Goal: Find specific page/section: Find specific page/section

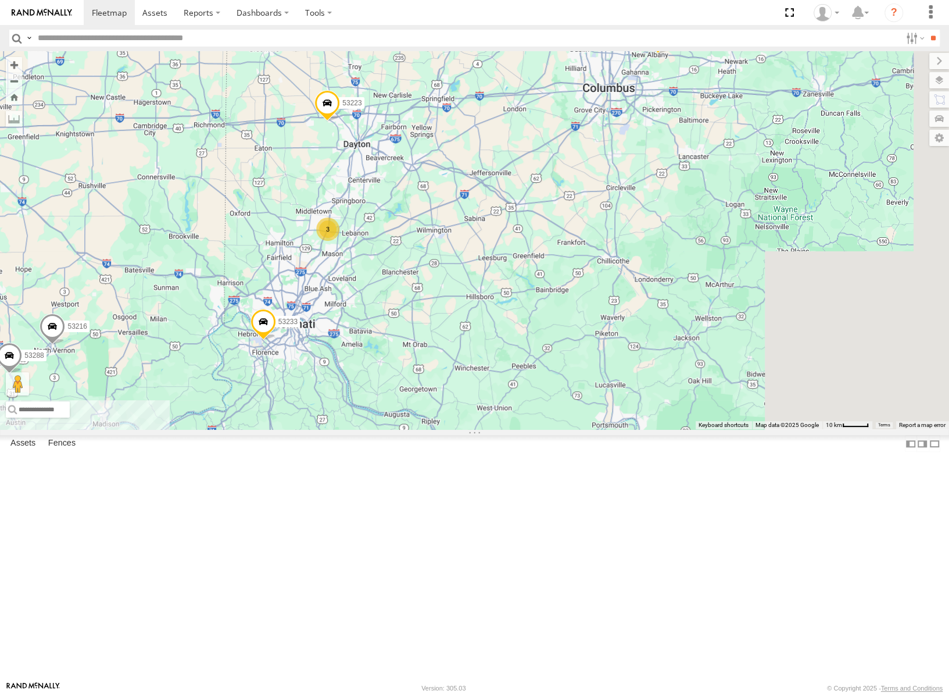
drag, startPoint x: 622, startPoint y: 373, endPoint x: 566, endPoint y: 378, distance: 56.6
click at [566, 378] on div "53272 53247 53287 53233 53217 53278 53208 53252 53240 53281 53235 53236 53147 5…" at bounding box center [474, 240] width 949 height 378
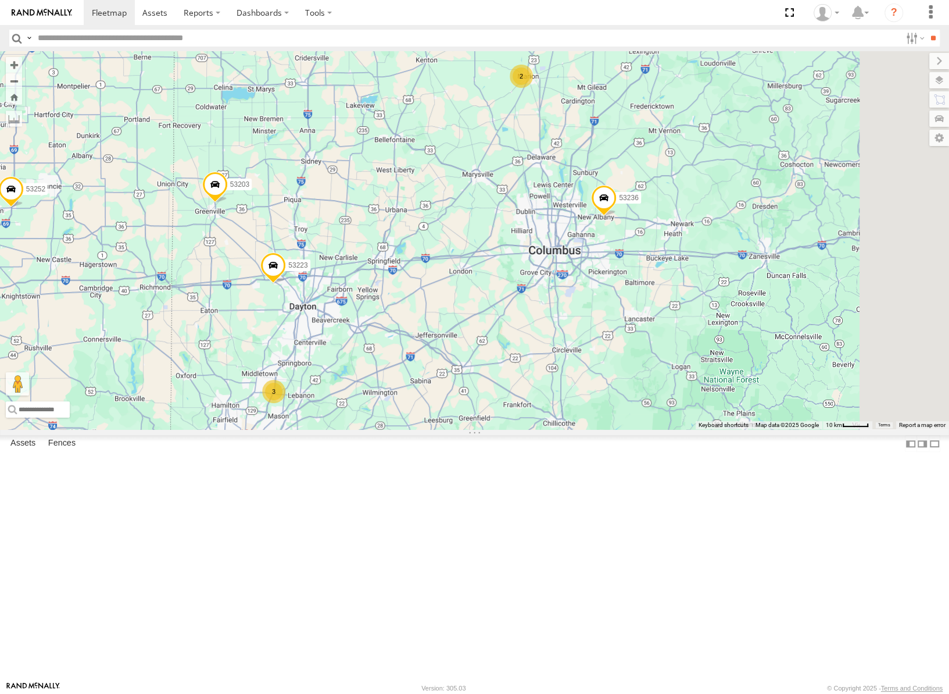
drag, startPoint x: 739, startPoint y: 270, endPoint x: 687, endPoint y: 432, distance: 170.6
click at [683, 429] on div "53272 53247 53287 53233 53217 53278 53208 53252 53240 53281 53235 53236 53147 5…" at bounding box center [474, 240] width 949 height 378
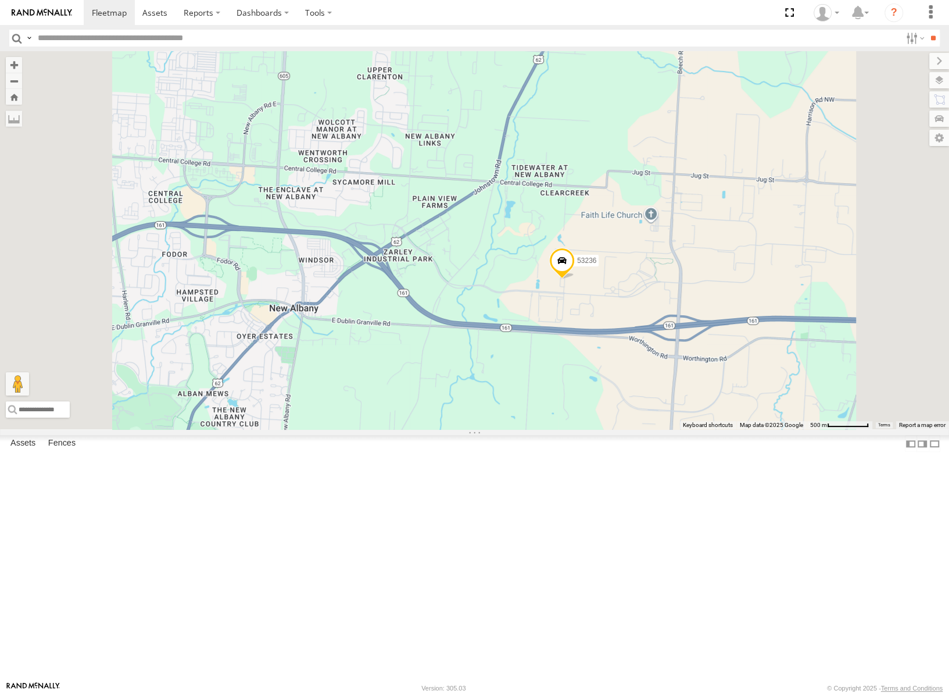
click at [943, 70] on div "53272 53247 53287 53233 53217 53278 53208 53252 53240 53281 53235 53236 53147 5…" at bounding box center [474, 240] width 949 height 378
click at [941, 81] on label at bounding box center [928, 80] width 42 height 16
click at [0, 0] on div "Basemaps" at bounding box center [0, 0] width 0 height 0
click at [0, 0] on span "Basemaps" at bounding box center [0, 0] width 0 height 0
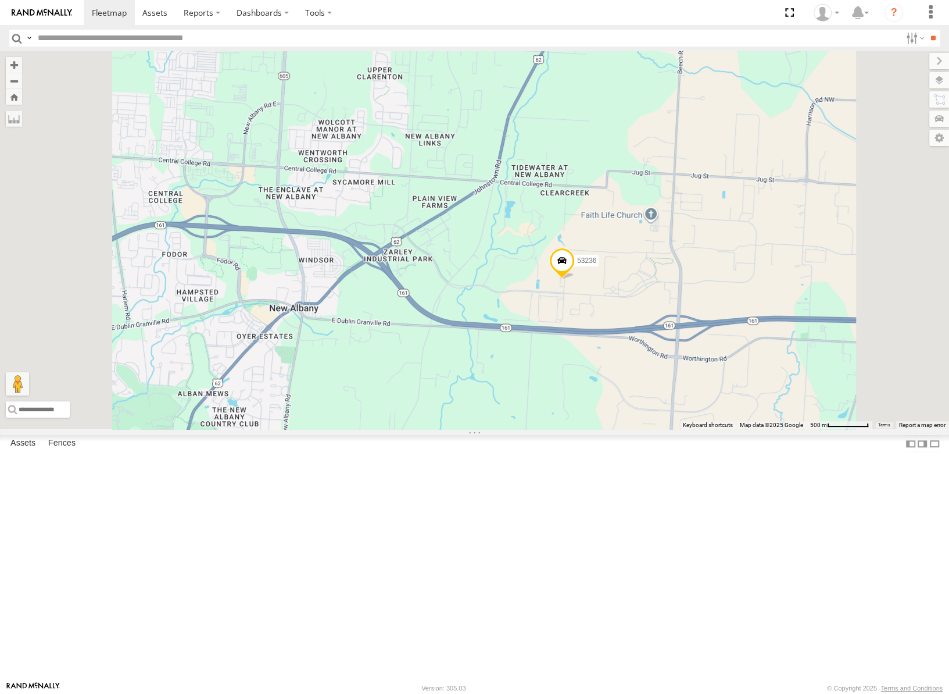
click at [0, 0] on span "Satellite" at bounding box center [0, 0] width 0 height 0
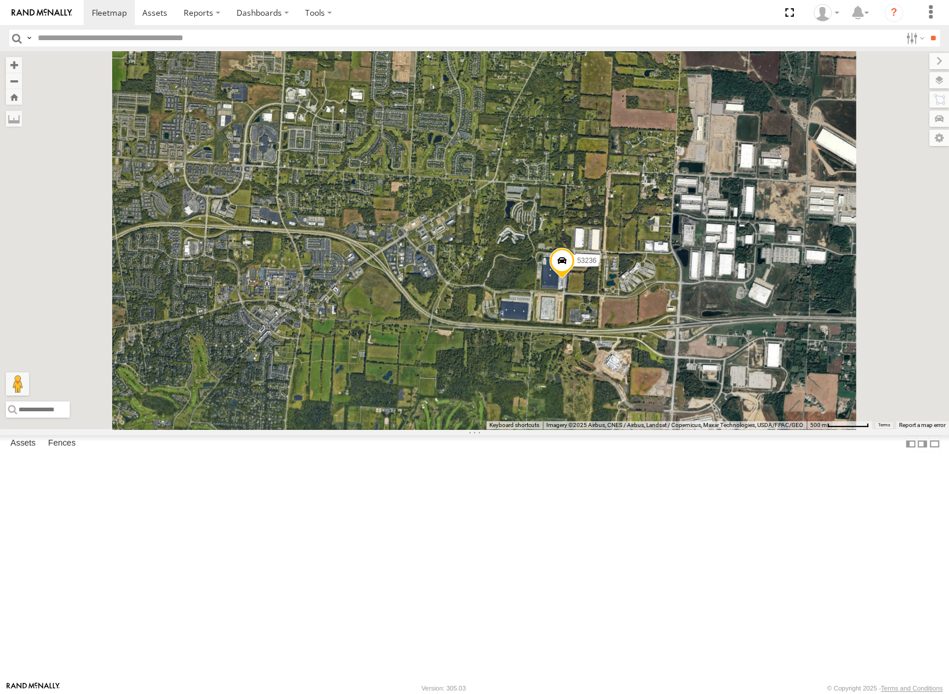
drag, startPoint x: 734, startPoint y: 429, endPoint x: 663, endPoint y: 442, distance: 72.6
click at [663, 429] on div "53272 53247 53287 53233 53217 53278 53208 53252 53240 53281 53235 53236 53147 5…" at bounding box center [474, 240] width 949 height 378
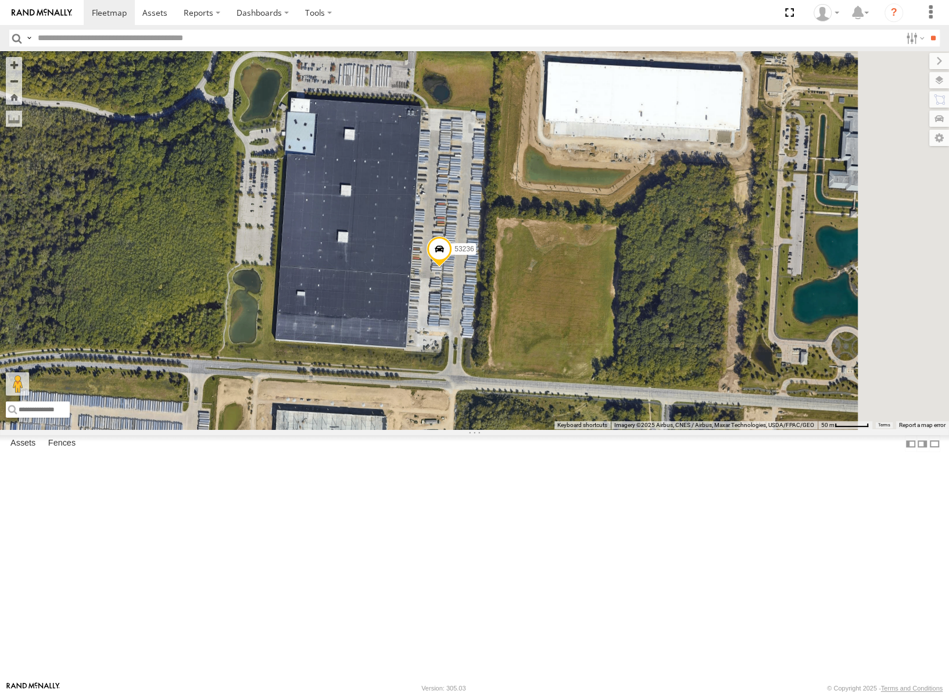
drag, startPoint x: 675, startPoint y: 382, endPoint x: 605, endPoint y: 476, distance: 117.5
click at [605, 429] on div "53272 53247 53287 53233 53217 53278 53208 53252 53240 53281 53235 53236 53147 5…" at bounding box center [474, 240] width 949 height 378
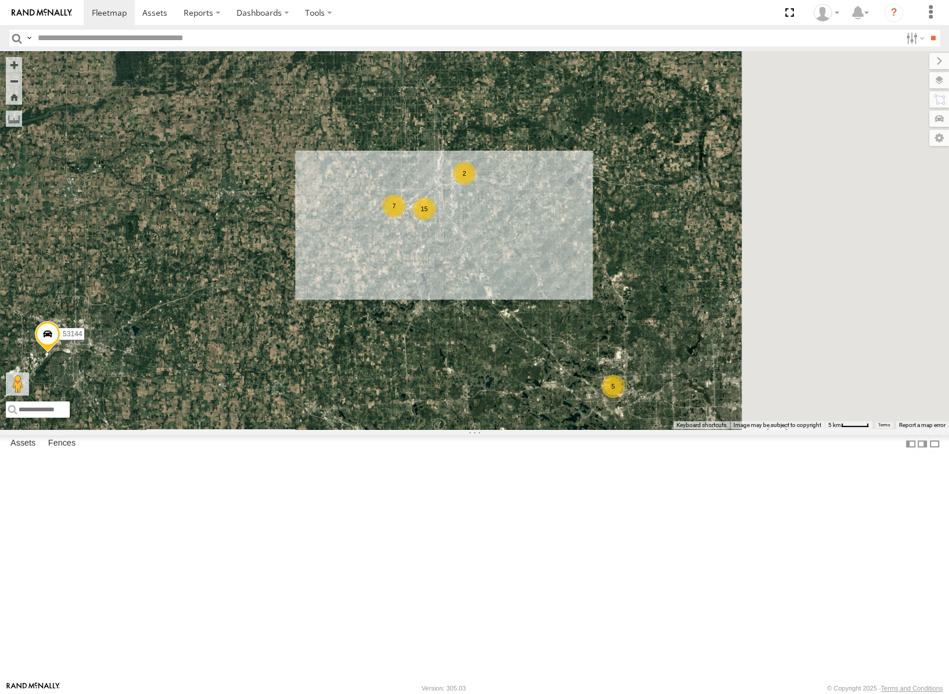
drag, startPoint x: 588, startPoint y: 270, endPoint x: 442, endPoint y: 397, distance: 192.8
click at [442, 397] on div "53272 53247 53287 53233 53217 53278 53208 53252 53240 53281 53235 53205 53236 5…" at bounding box center [474, 240] width 949 height 378
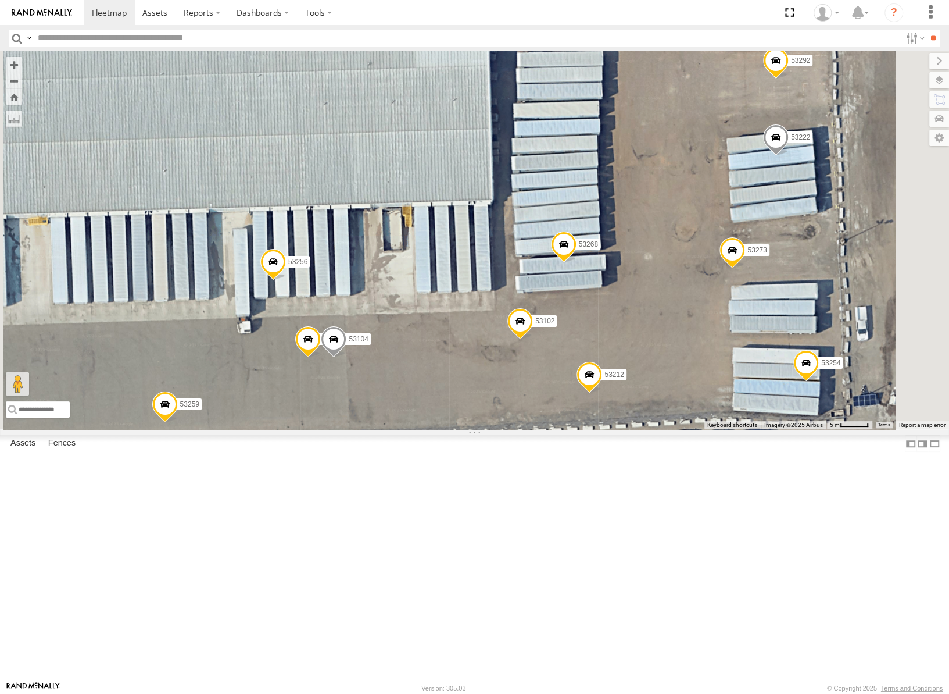
click at [320, 358] on span at bounding box center [308, 341] width 26 height 31
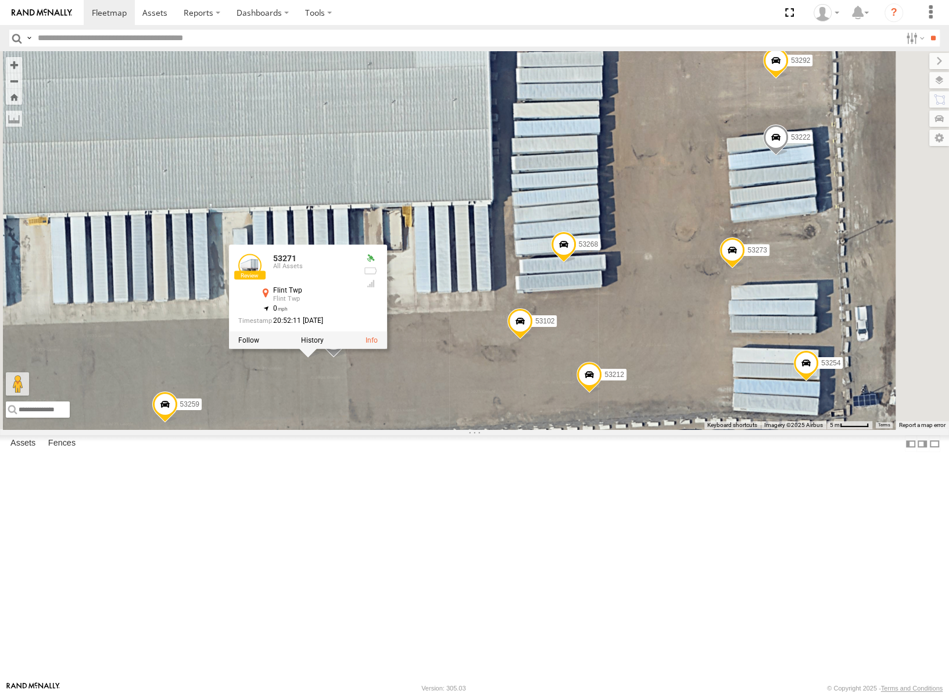
click at [323, 344] on label at bounding box center [312, 340] width 23 height 8
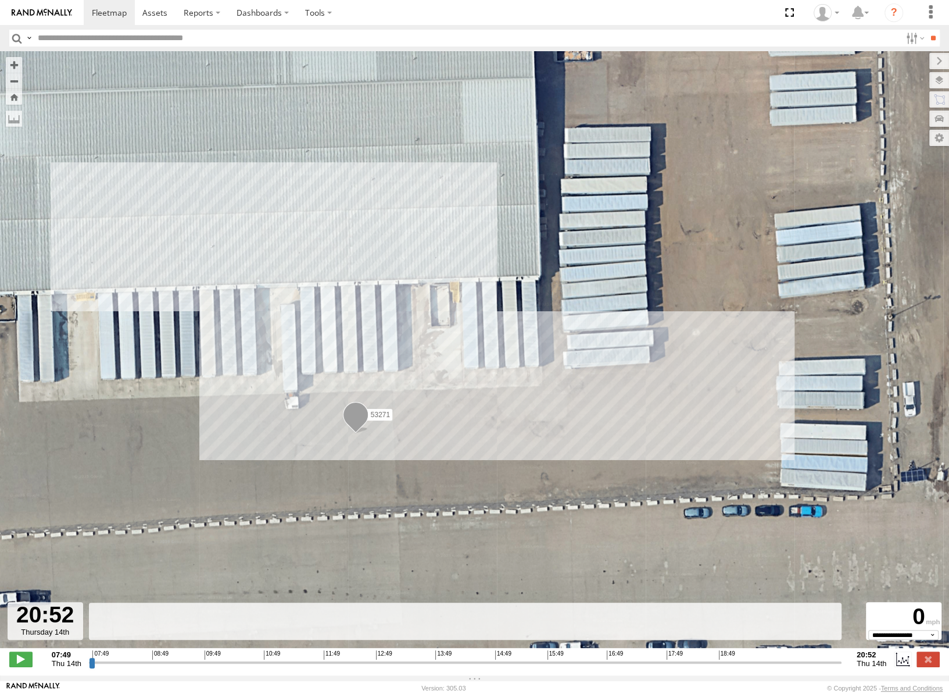
drag, startPoint x: 90, startPoint y: 667, endPoint x: 843, endPoint y: 666, distance: 754.0
type input "**********"
click at [842, 667] on input "range" at bounding box center [465, 661] width 753 height 11
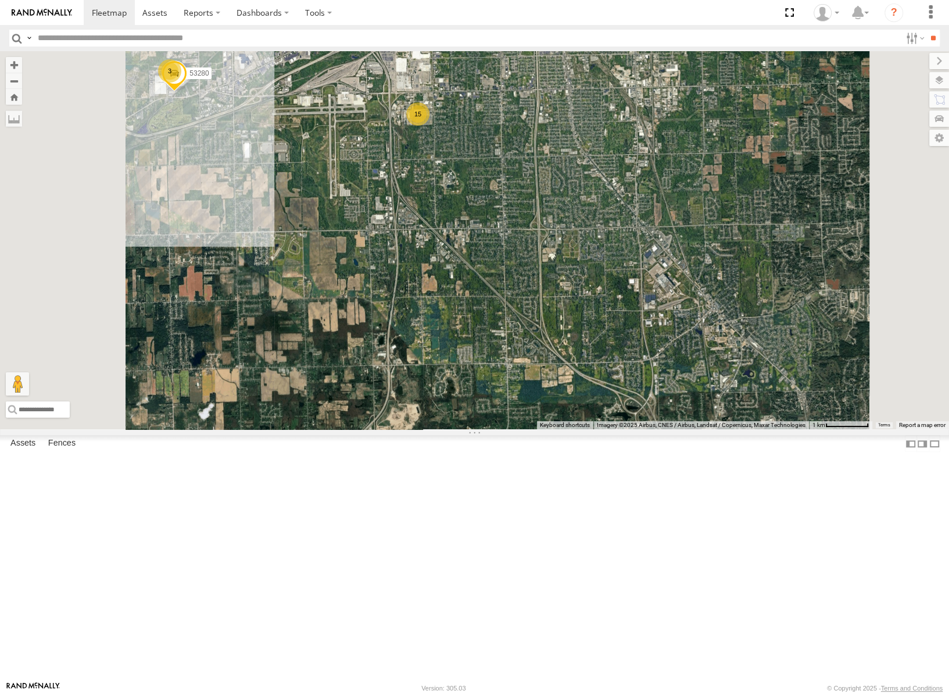
drag, startPoint x: 471, startPoint y: 183, endPoint x: 667, endPoint y: 254, distance: 208.5
click at [667, 254] on div "53217 53272 53247 53287 53233 53278 53260 53208 53252 53240 53281 53235 53205 5…" at bounding box center [474, 240] width 949 height 378
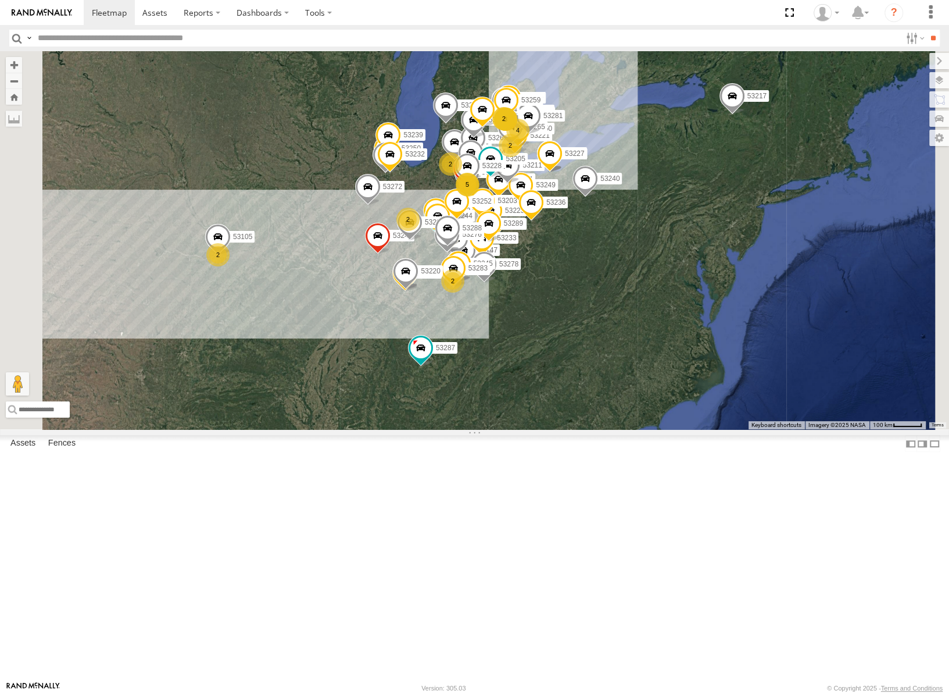
click at [135, 36] on input "text" at bounding box center [467, 38] width 868 height 17
type input "*****"
click at [927, 30] on input "**" at bounding box center [933, 38] width 13 height 17
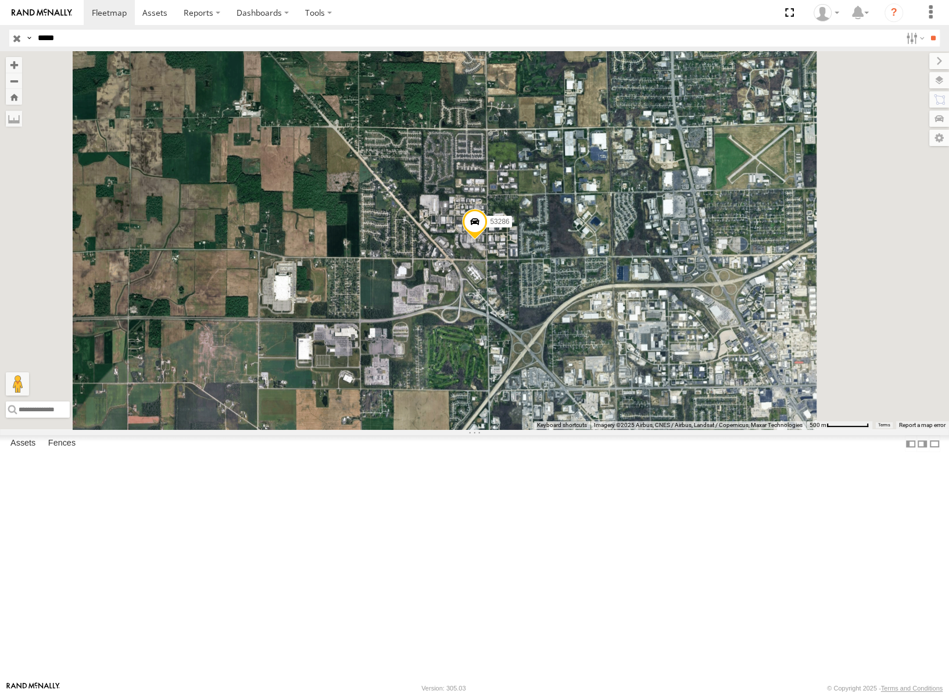
click at [17, 37] on input "button" at bounding box center [16, 38] width 15 height 17
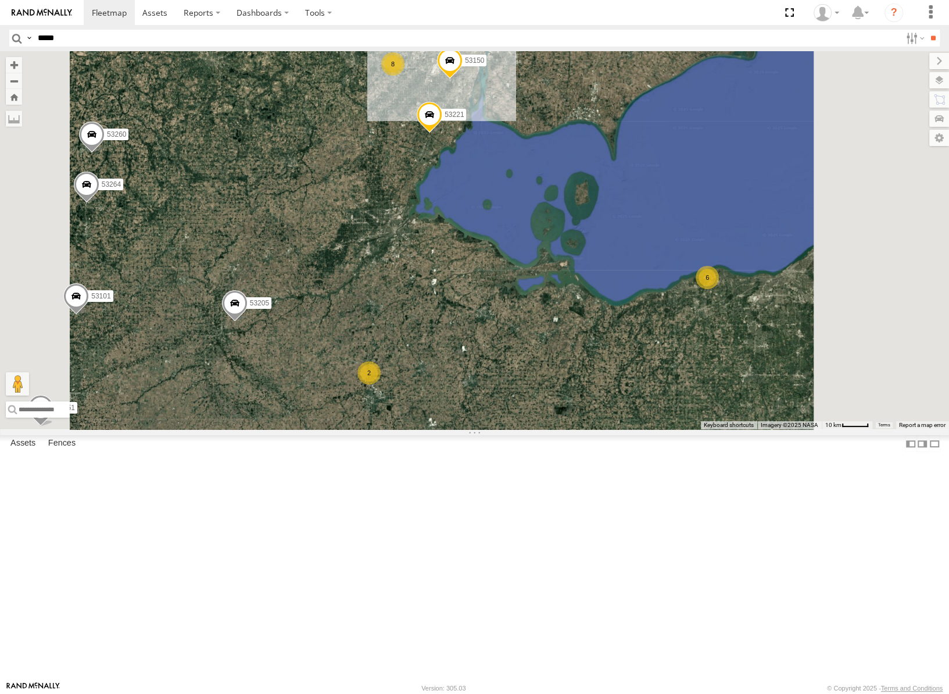
drag, startPoint x: 524, startPoint y: 86, endPoint x: 727, endPoint y: 467, distance: 431.2
click at [727, 429] on div "53272 53247 53287 53233 53217 53278 53260 53208 53252 53240 53281 53235 53205 5…" at bounding box center [474, 240] width 949 height 378
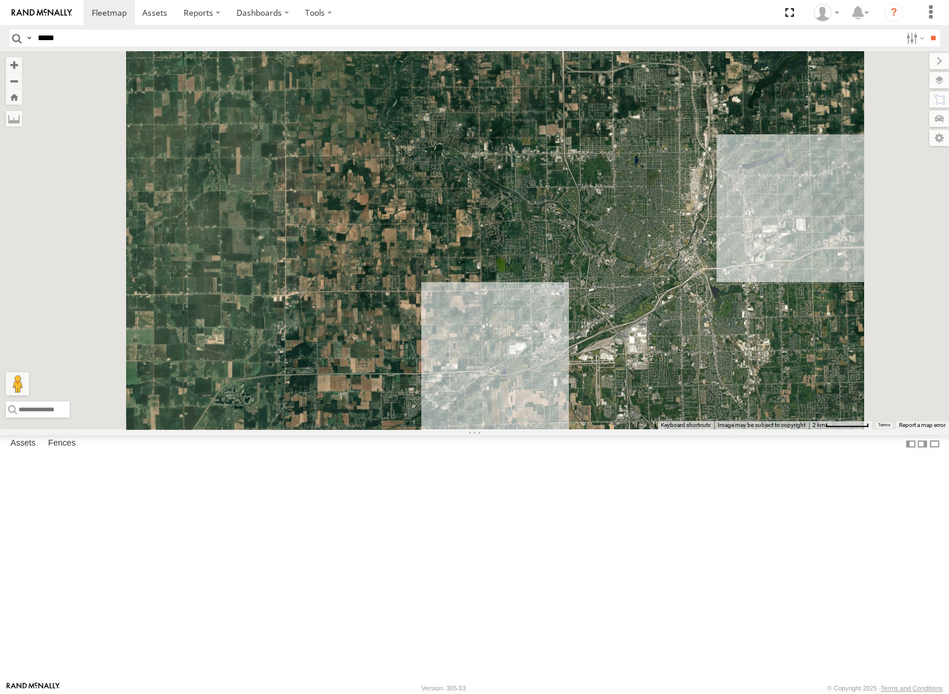
drag, startPoint x: 709, startPoint y: 507, endPoint x: 743, endPoint y: 378, distance: 133.0
click at [743, 378] on div "53272 53247 53287 53233 53217 53278 53260 53208 53252 53240 53281 53235 53205 5…" at bounding box center [474, 240] width 949 height 378
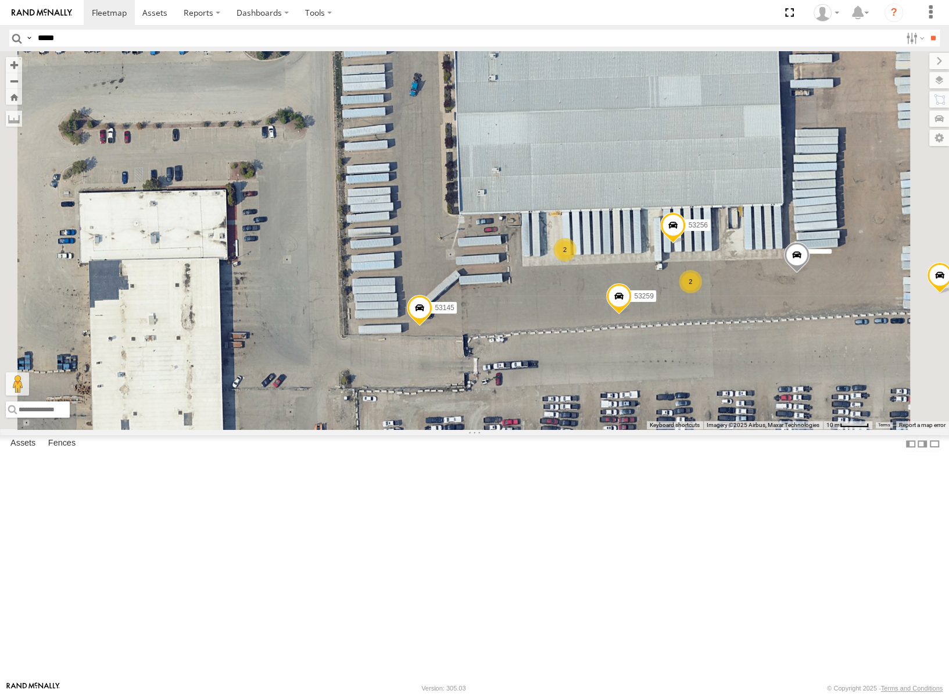
drag, startPoint x: 853, startPoint y: 423, endPoint x: 767, endPoint y: 470, distance: 97.8
click at [779, 429] on div "53272 53247 53287 53233 53217 53278 53260 53208 53252 53240 53281 53235 53205 5…" at bounding box center [474, 240] width 949 height 378
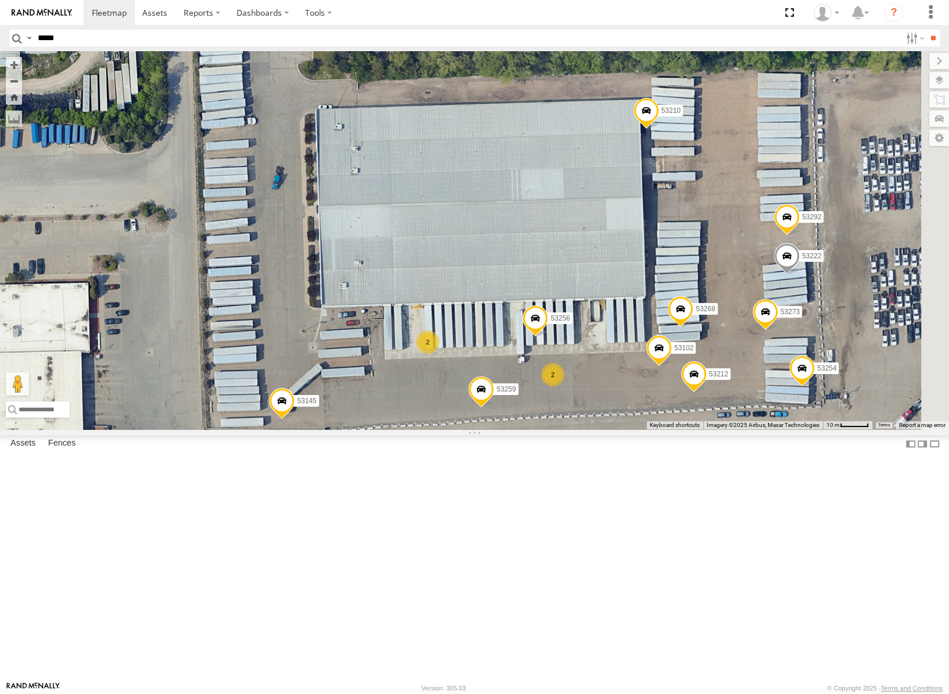
click at [494, 407] on span at bounding box center [482, 391] width 26 height 31
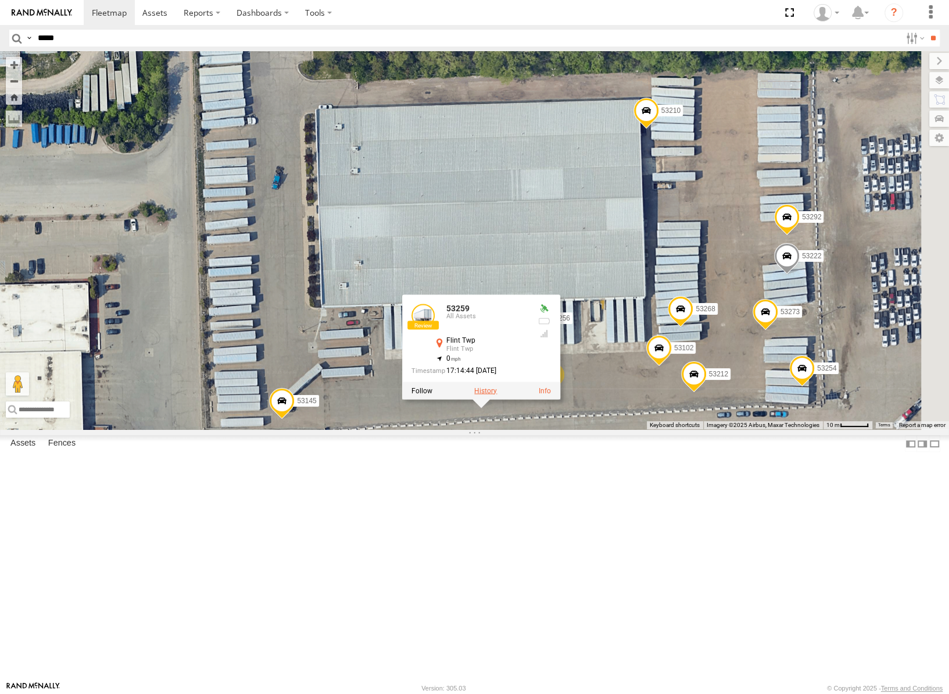
click at [497, 394] on label at bounding box center [485, 390] width 23 height 8
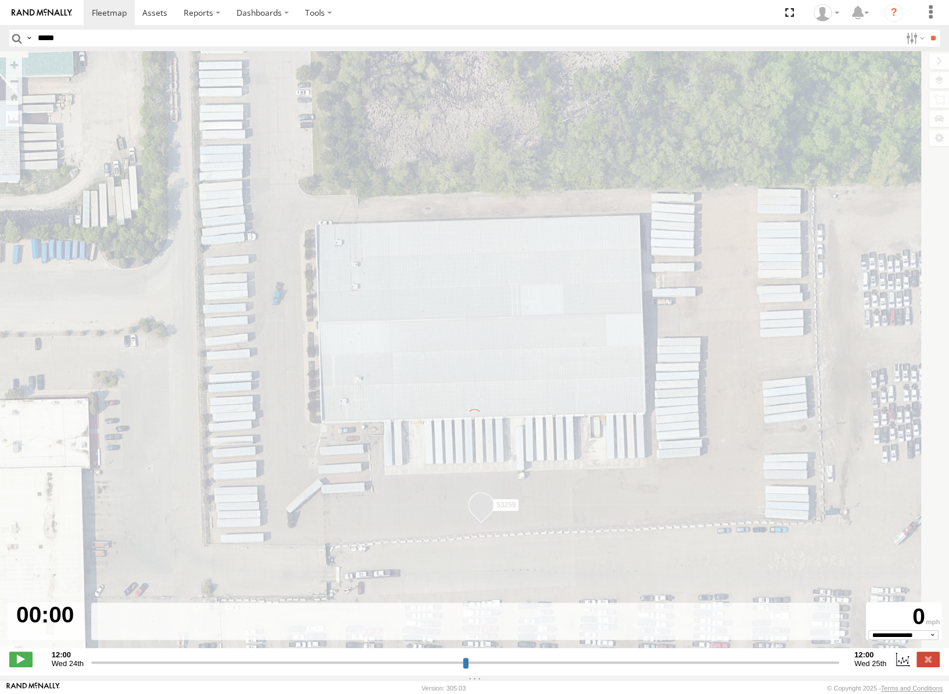
type input "**********"
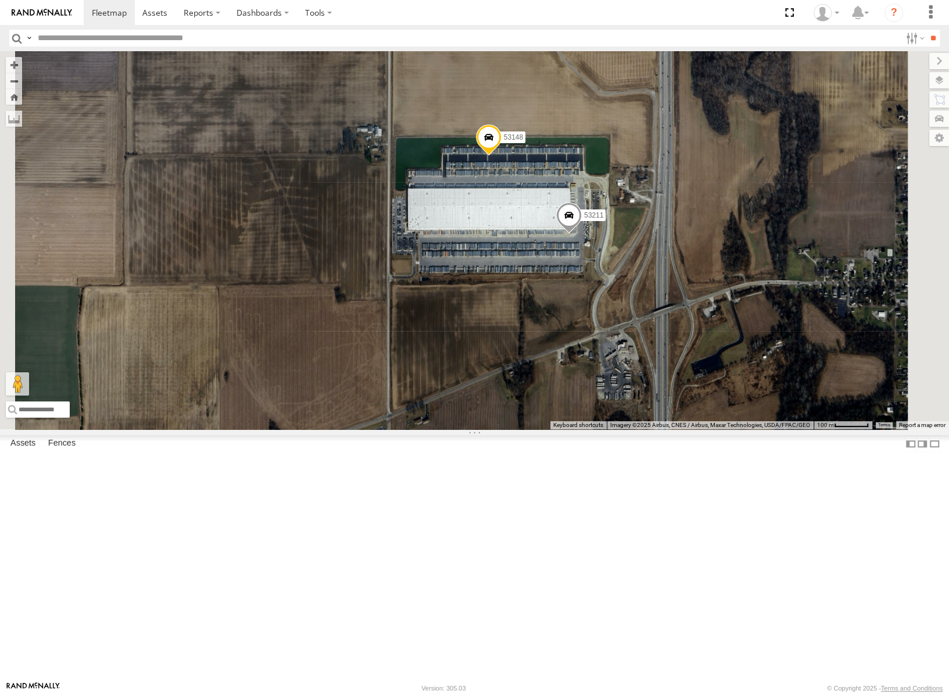
drag, startPoint x: 760, startPoint y: 288, endPoint x: 674, endPoint y: 288, distance: 85.5
click at [674, 288] on div "53217 53272 53247 53287 53233 53278 53208 53252 53240 53281 53235 53264 53205 5…" at bounding box center [474, 240] width 949 height 378
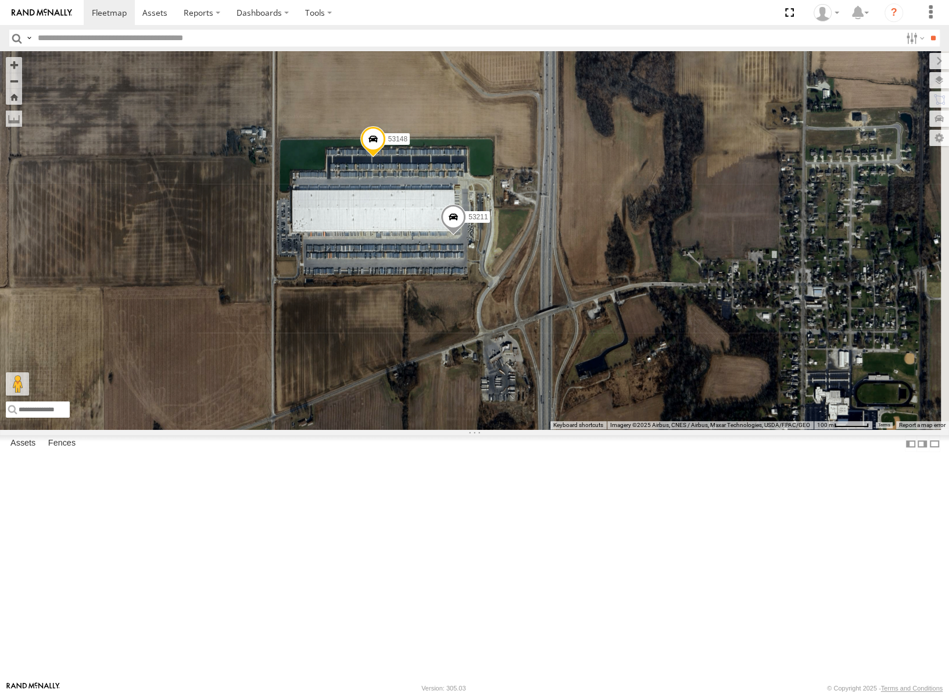
click at [153, 40] on input "text" at bounding box center [467, 38] width 868 height 17
type input "*****"
click at [927, 30] on input "**" at bounding box center [933, 38] width 13 height 17
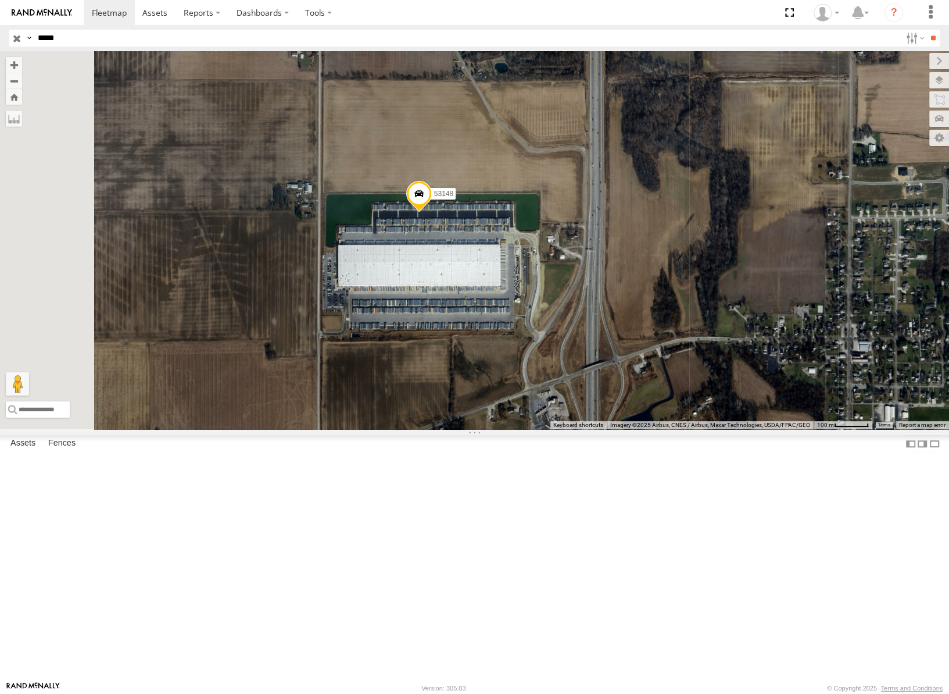
drag, startPoint x: 667, startPoint y: 405, endPoint x: 720, endPoint y: 424, distance: 57.0
click at [720, 424] on div "53148" at bounding box center [474, 240] width 949 height 378
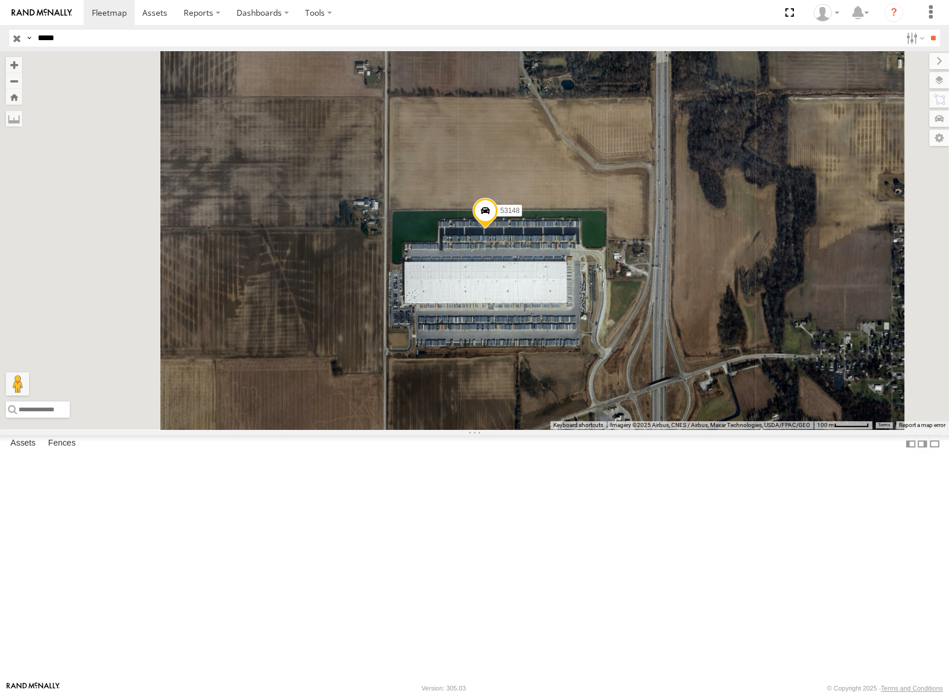
drag, startPoint x: 742, startPoint y: 406, endPoint x: 750, endPoint y: 407, distance: 8.2
click at [750, 407] on div "53148" at bounding box center [474, 240] width 949 height 378
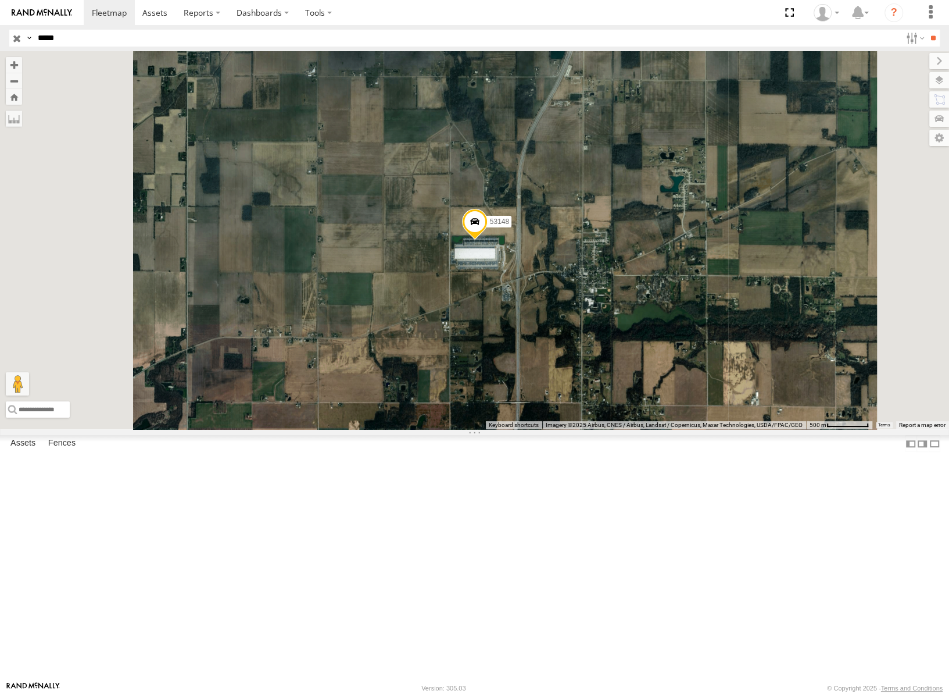
click at [24, 33] on label at bounding box center [28, 38] width 9 height 17
click at [17, 35] on input "button" at bounding box center [16, 38] width 15 height 17
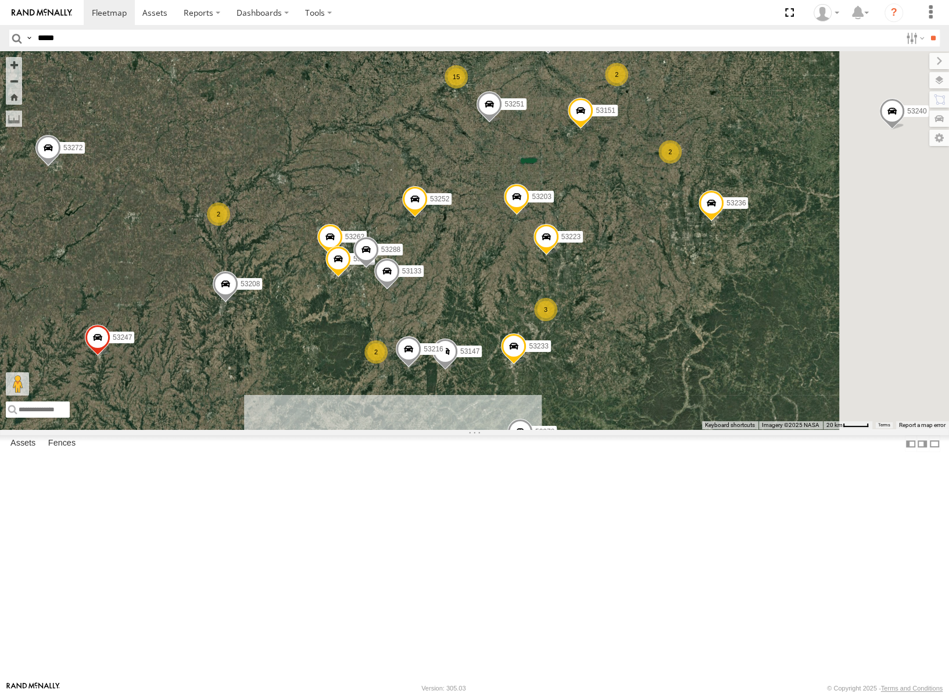
drag, startPoint x: 639, startPoint y: 359, endPoint x: 623, endPoint y: 383, distance: 29.2
click at [623, 383] on div "53272 53247 53287 53217 53278 53208 53252 53240 53281 53235 53205 53236 53147 5…" at bounding box center [474, 240] width 949 height 378
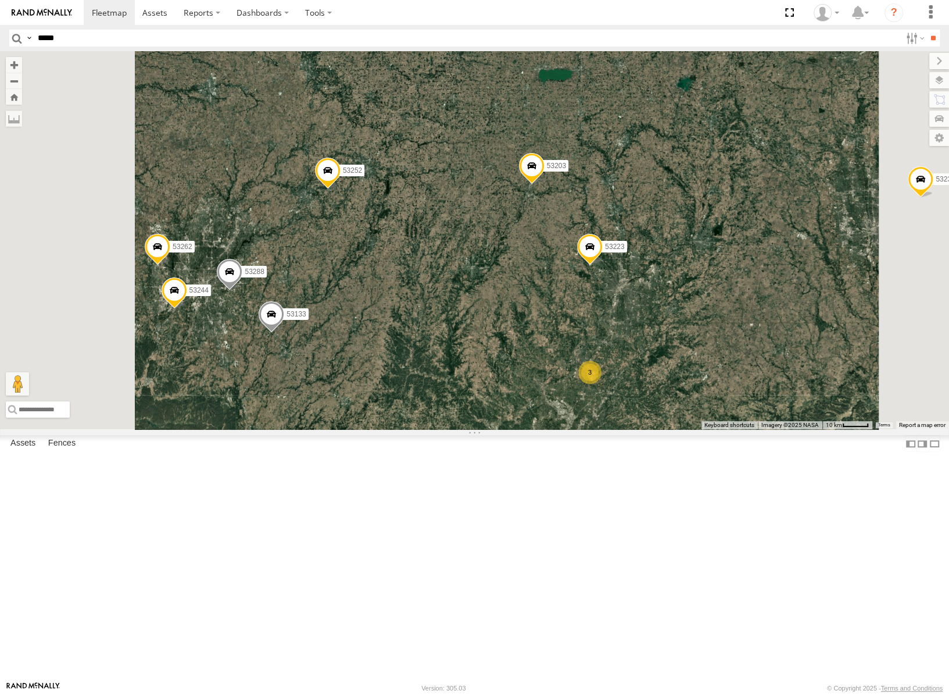
drag, startPoint x: 592, startPoint y: 450, endPoint x: 694, endPoint y: 337, distance: 152.3
click at [694, 337] on div "53272 53247 53287 53217 53278 53208 53252 53240 53281 53235 53205 53236 53147 5…" at bounding box center [474, 240] width 949 height 378
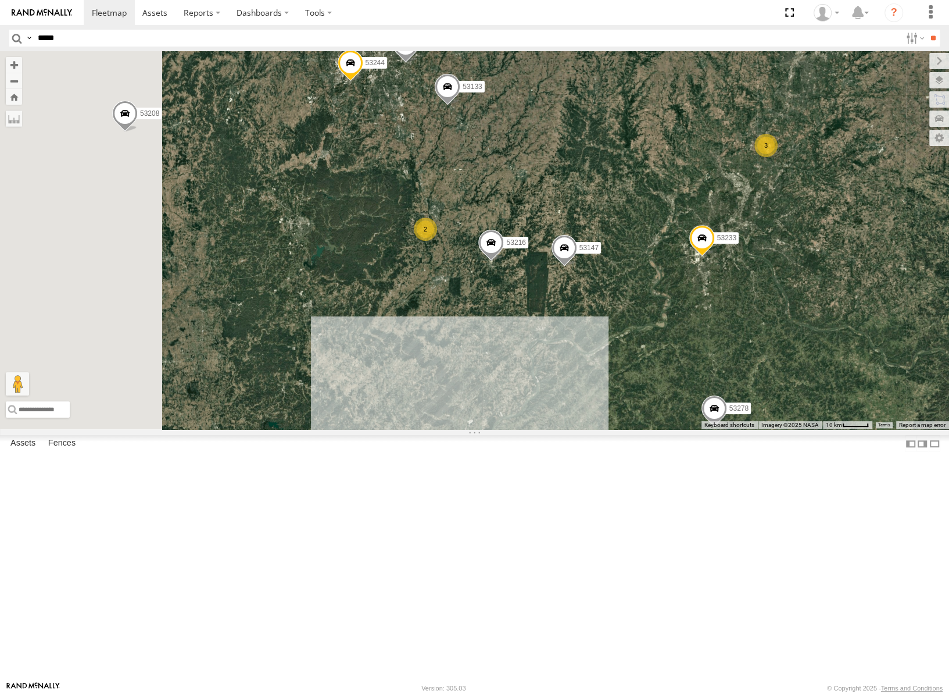
drag, startPoint x: 737, startPoint y: 192, endPoint x: 745, endPoint y: 180, distance: 14.9
click at [745, 180] on div "53272 53247 53287 53217 53278 53208 53252 53240 53281 53235 53205 53236 53147 5…" at bounding box center [474, 240] width 949 height 378
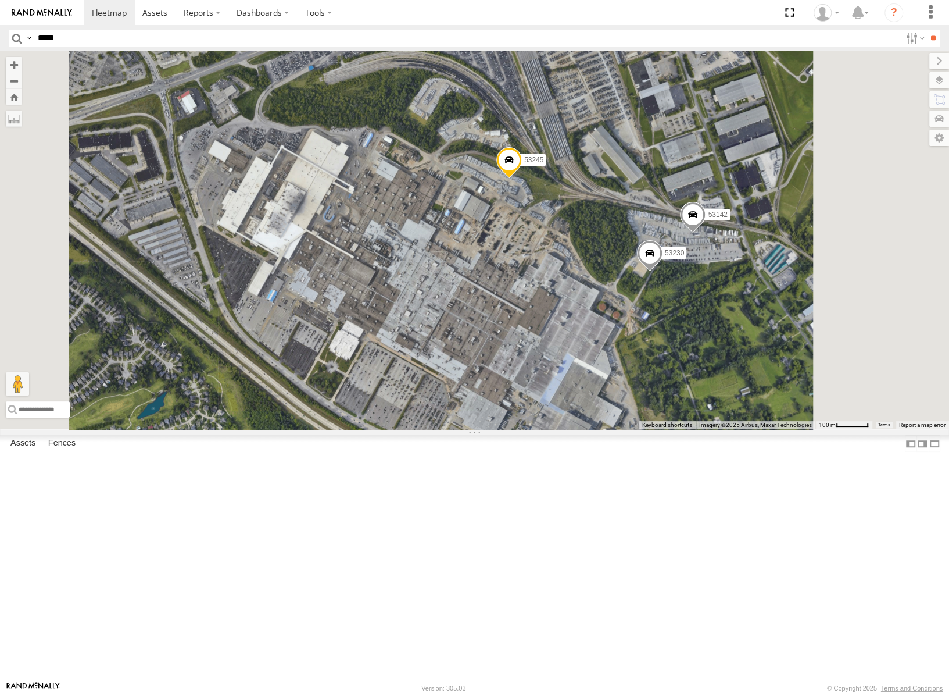
drag, startPoint x: 818, startPoint y: 248, endPoint x: 707, endPoint y: 303, distance: 124.0
click at [708, 303] on div "53272 53247 53287 53217 53278 53208 53252 53240 53281 53235 53205 53236 53147 5…" at bounding box center [474, 240] width 949 height 378
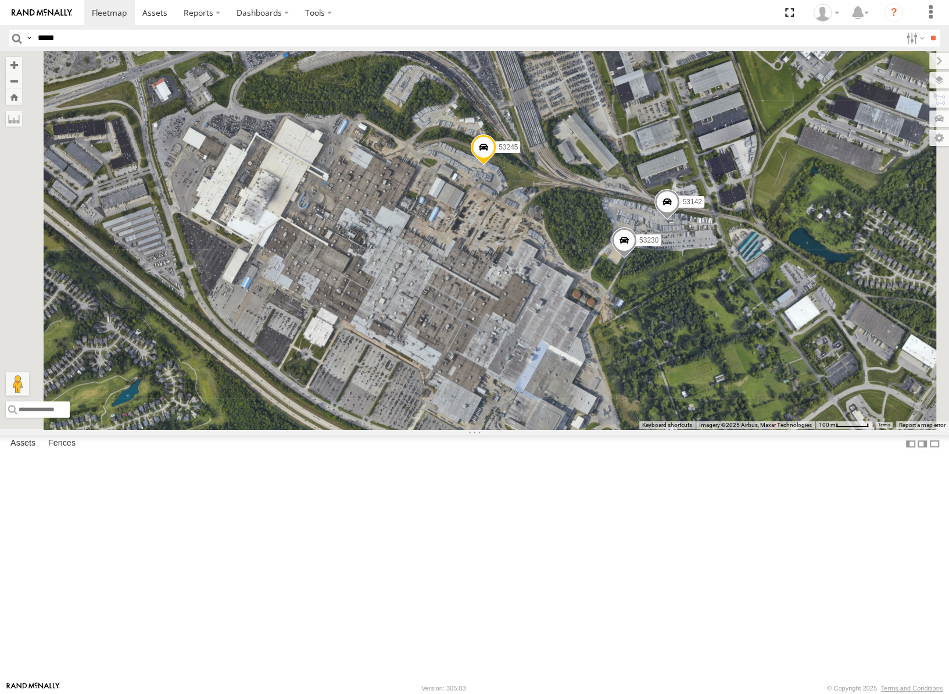
drag, startPoint x: 848, startPoint y: 355, endPoint x: 756, endPoint y: 392, distance: 99.1
click at [756, 392] on div "53272 53247 53287 53217 53278 53208 53252 53240 53281 53235 53205 53236 53147 5…" at bounding box center [474, 240] width 949 height 378
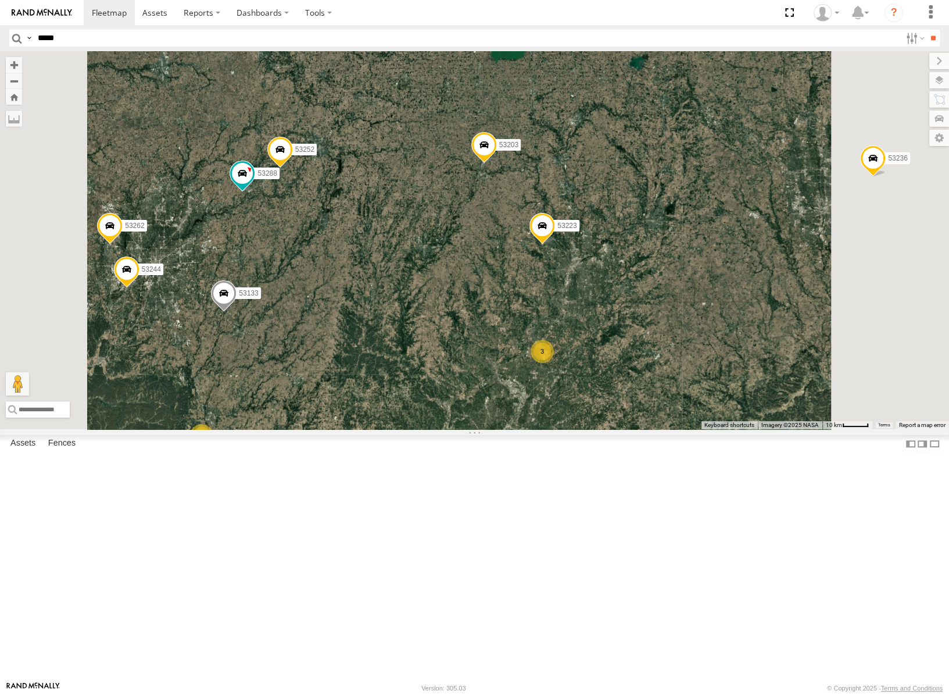
drag, startPoint x: 605, startPoint y: 448, endPoint x: 673, endPoint y: 354, distance: 115.7
click at [671, 356] on div "53147 53223 53272 53247 53251 53287 53151 53203 53239 53133 53217 53286 53208 5…" at bounding box center [474, 240] width 949 height 378
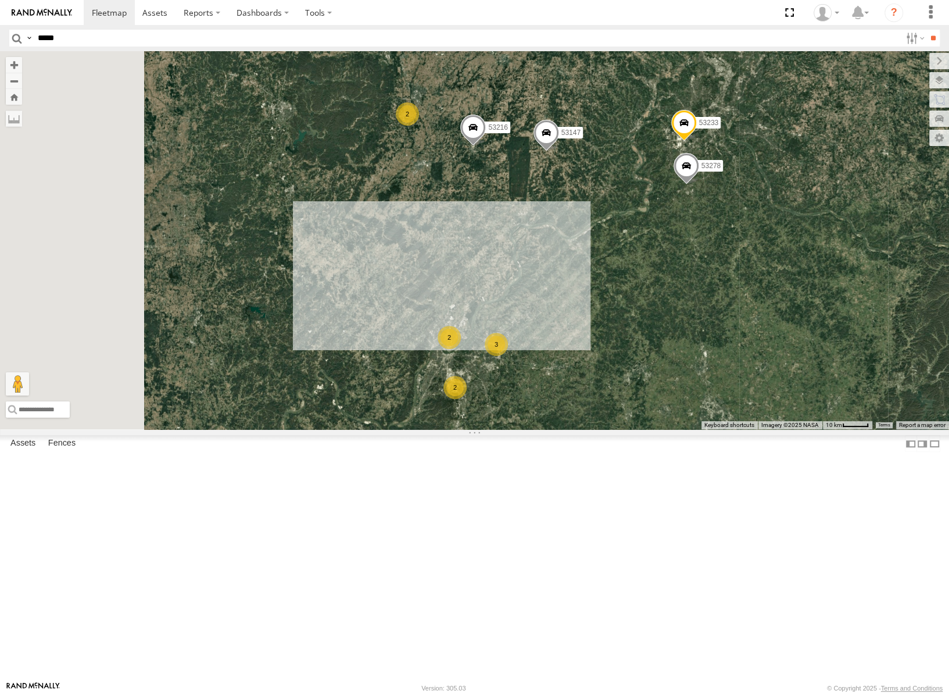
drag, startPoint x: 589, startPoint y: 487, endPoint x: 678, endPoint y: 366, distance: 150.1
click at [678, 366] on div "53147 53223 53272 53247 53251 53287 53151 53203 53239 53133 53217 53286 53208 5…" at bounding box center [474, 240] width 949 height 378
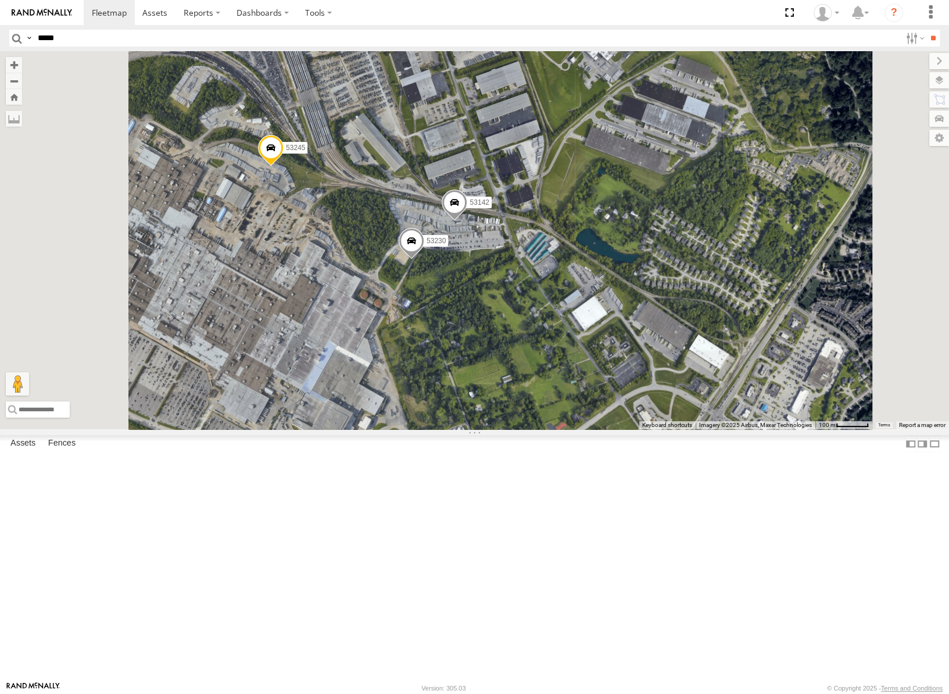
click at [141, 33] on input "*****" at bounding box center [467, 38] width 868 height 17
type input "*****"
click at [927, 30] on input "**" at bounding box center [933, 38] width 13 height 17
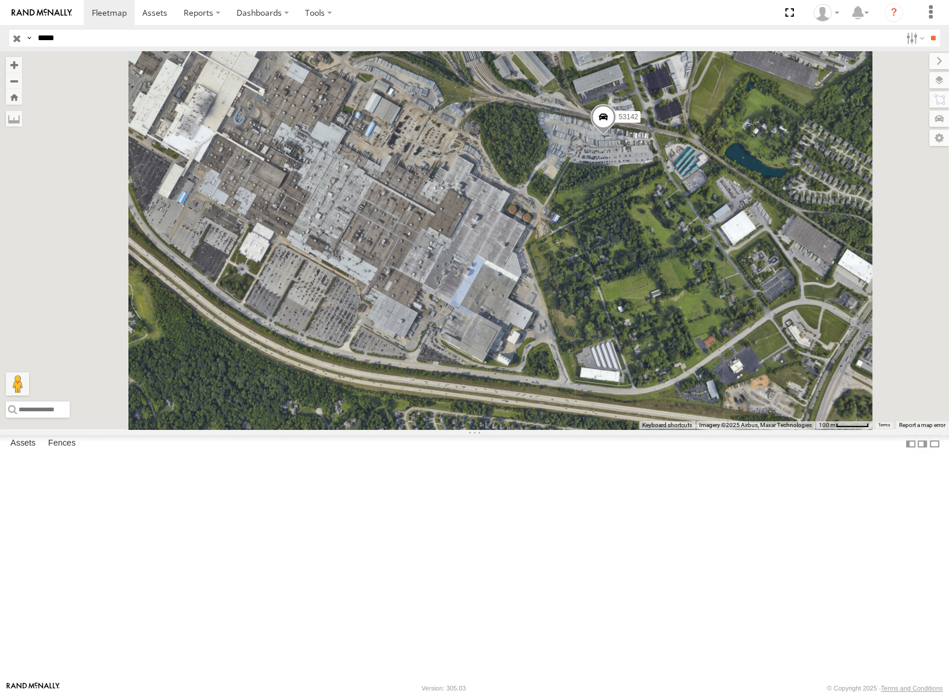
drag, startPoint x: 717, startPoint y: 416, endPoint x: 750, endPoint y: 300, distance: 120.3
click at [750, 300] on div "53142" at bounding box center [474, 240] width 949 height 378
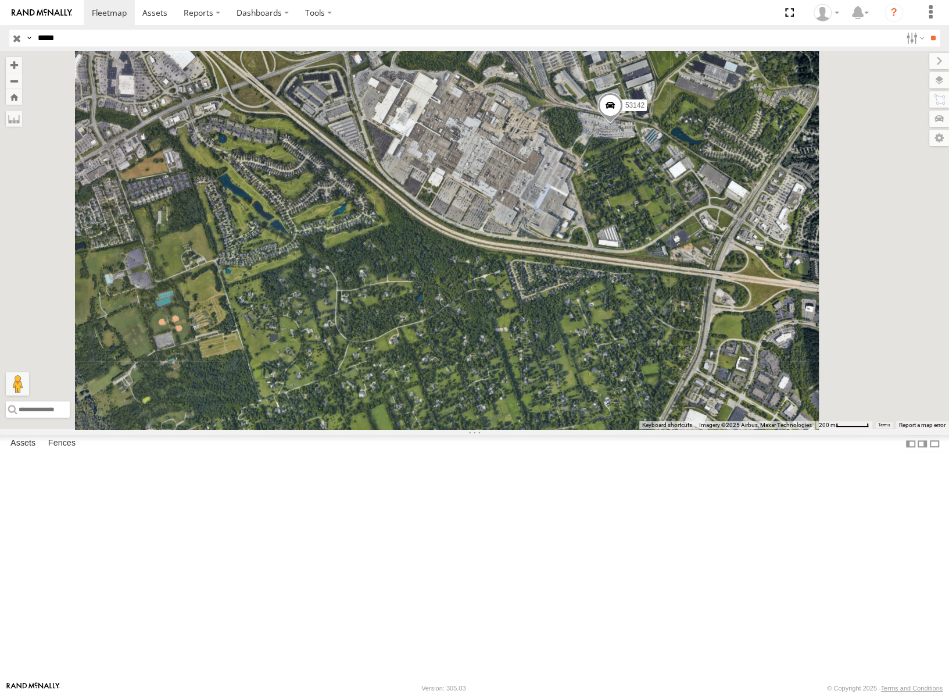
click at [13, 35] on input "button" at bounding box center [16, 38] width 15 height 17
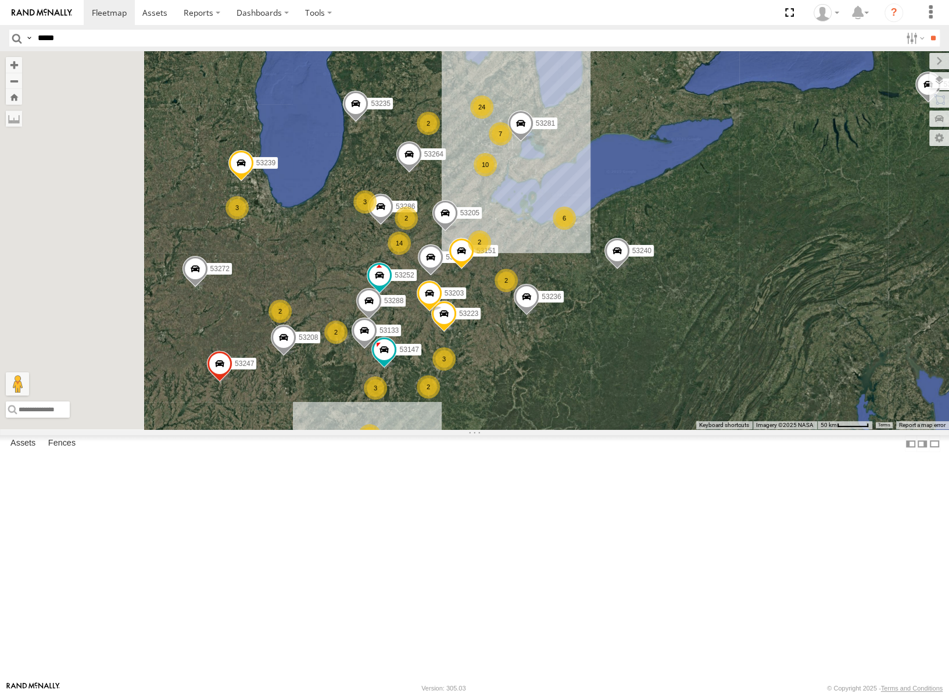
drag, startPoint x: 692, startPoint y: 302, endPoint x: 703, endPoint y: 310, distance: 13.7
click at [703, 310] on div "53272 53247 53287 53217 53208 53240 53281 53235 53205 53236 53147 53223 53251 5…" at bounding box center [474, 240] width 949 height 378
